Goal: Task Accomplishment & Management: Use online tool/utility

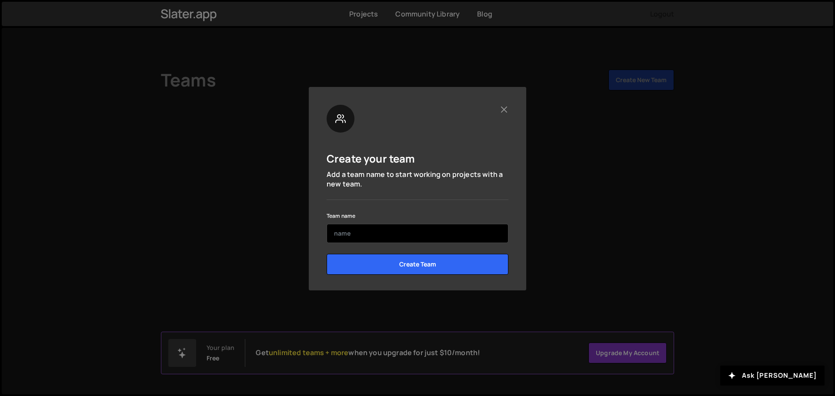
click at [396, 229] on input "text" at bounding box center [418, 233] width 182 height 19
click at [391, 231] on input "text" at bounding box center [418, 233] width 182 height 19
type input "Mekaa - Rockfi"
click at [393, 221] on div "Team name Mekaa - Rockfi" at bounding box center [418, 227] width 182 height 33
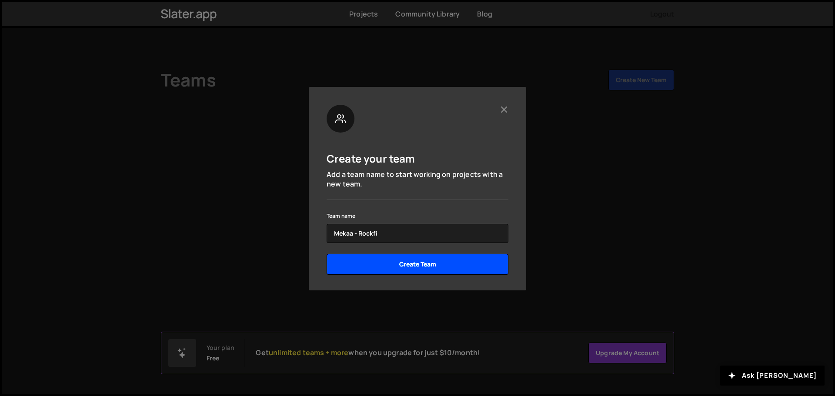
click at [399, 262] on input "Create Team" at bounding box center [418, 264] width 182 height 21
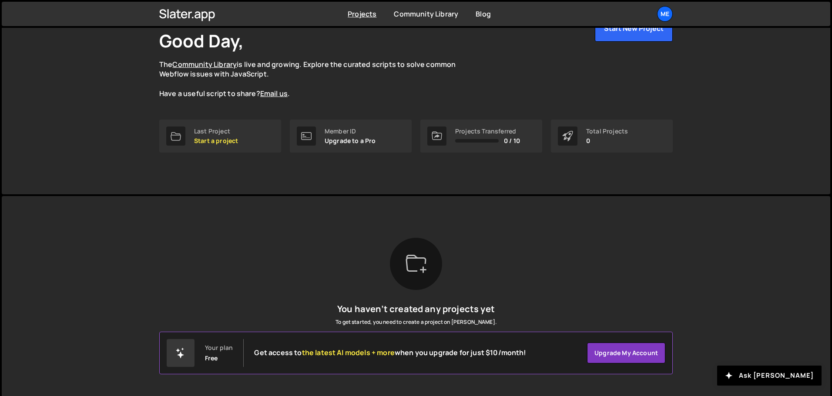
scroll to position [55, 0]
click at [667, 15] on div "Me" at bounding box center [665, 14] width 16 height 16
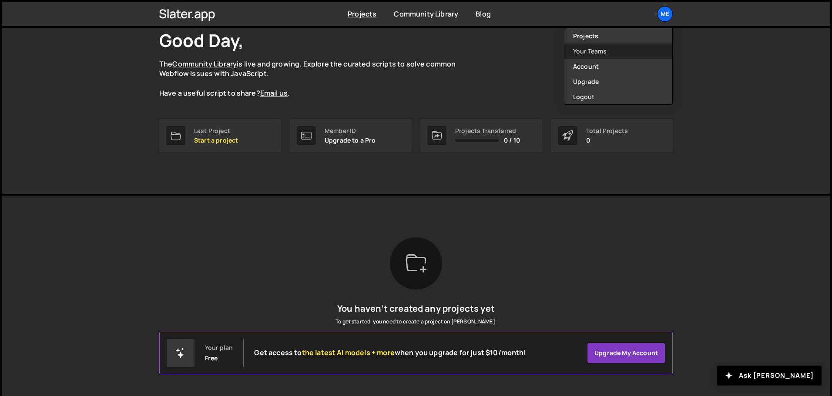
click at [602, 47] on link "Your Teams" at bounding box center [618, 50] width 108 height 15
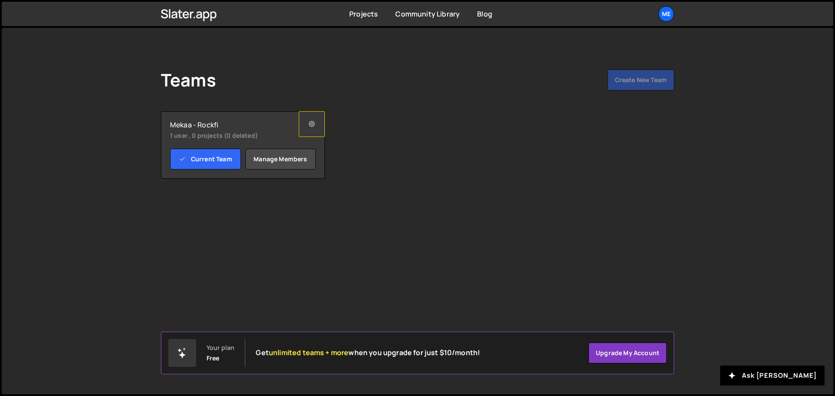
click at [313, 127] on icon at bounding box center [312, 124] width 6 height 9
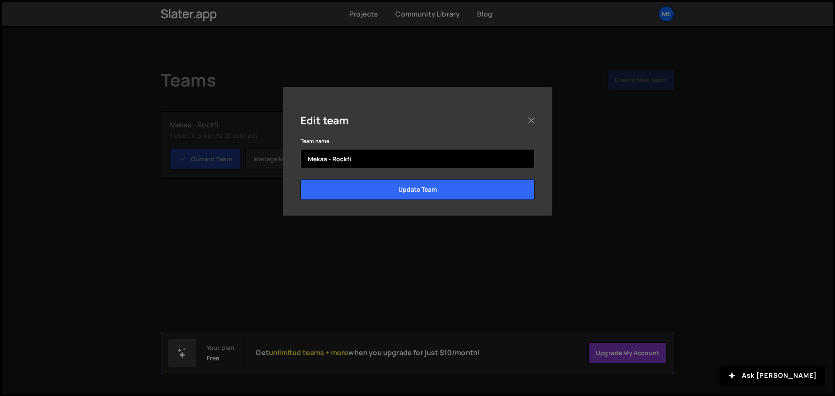
drag, startPoint x: 325, startPoint y: 157, endPoint x: 400, endPoint y: 151, distance: 75.4
click at [400, 151] on input "Mekaa - Rockfi" at bounding box center [418, 158] width 234 height 19
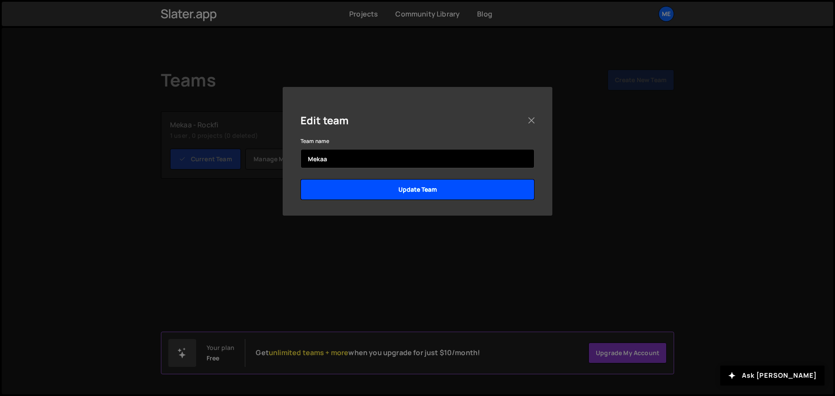
type input "Mekaa"
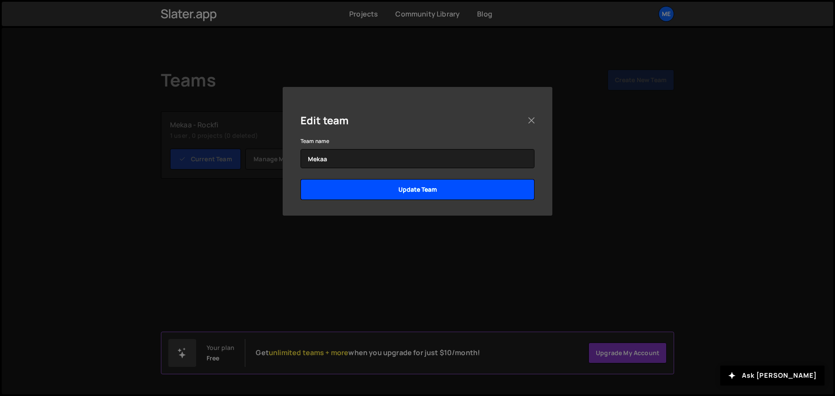
click at [436, 182] on input "Update Team" at bounding box center [418, 189] width 234 height 21
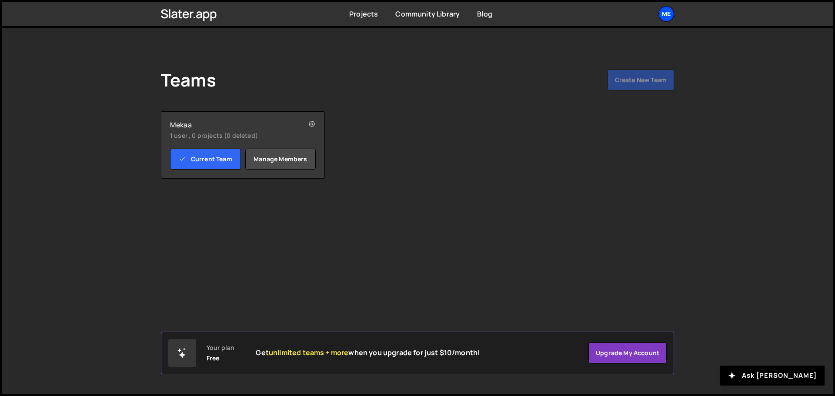
click at [664, 13] on div "Me" at bounding box center [667, 14] width 16 height 16
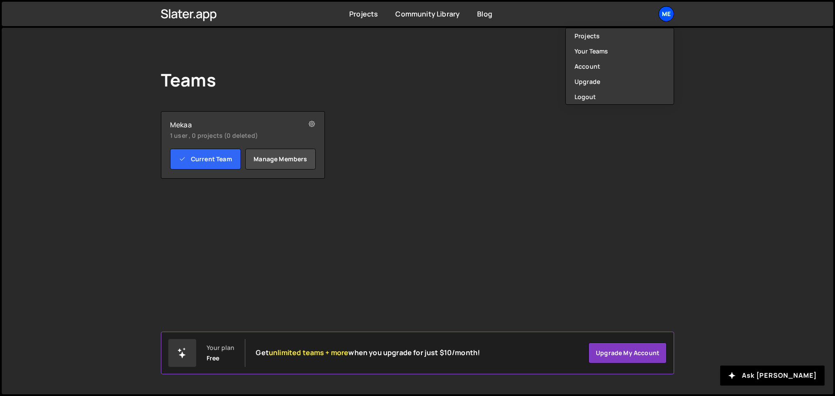
click at [662, 10] on div "Me" at bounding box center [667, 14] width 16 height 16
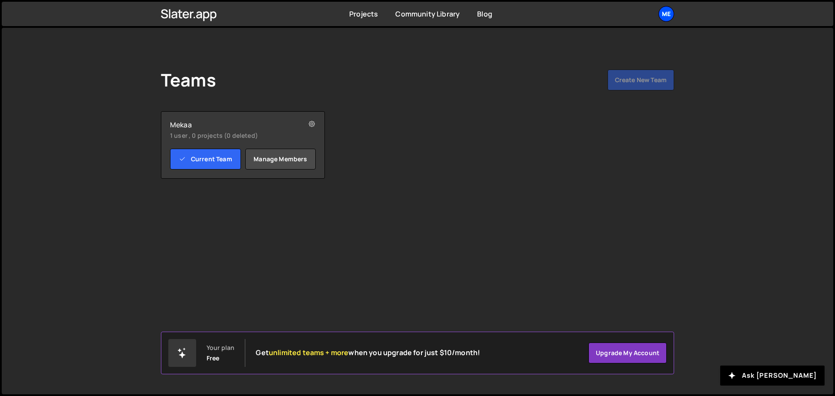
click at [665, 13] on div "Me" at bounding box center [667, 14] width 16 height 16
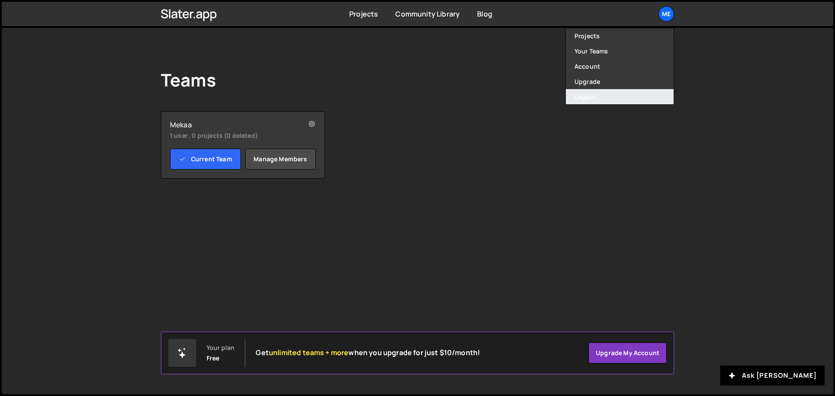
drag, startPoint x: 591, startPoint y: 95, endPoint x: 598, endPoint y: 99, distance: 8.4
click at [591, 95] on button "Logout" at bounding box center [620, 96] width 108 height 15
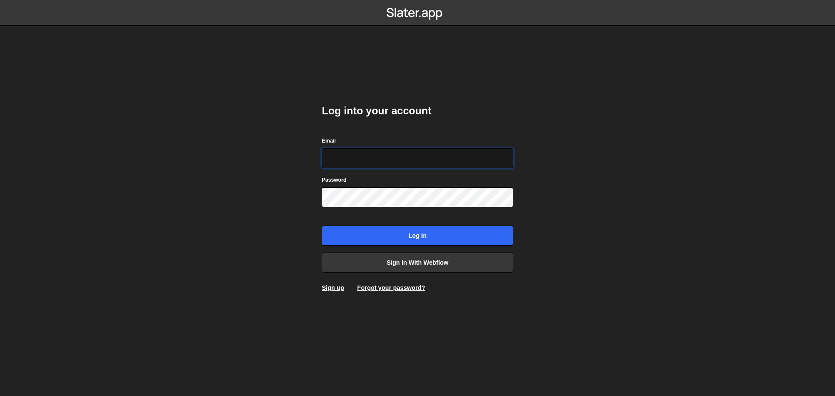
click at [381, 149] on input "Email" at bounding box center [417, 158] width 191 height 20
paste input "alexandre@mekaa.co"
type input "alexandre@mekaa.co"
click at [523, 87] on div "Log into your account Email alexandre@mekaa.co Password Log in Sign in with Web…" at bounding box center [417, 198] width 217 height 396
click at [246, 203] on body "Log into your account Email alexandre@mekaa.co Password Log in Sign in with Web…" at bounding box center [417, 198] width 835 height 396
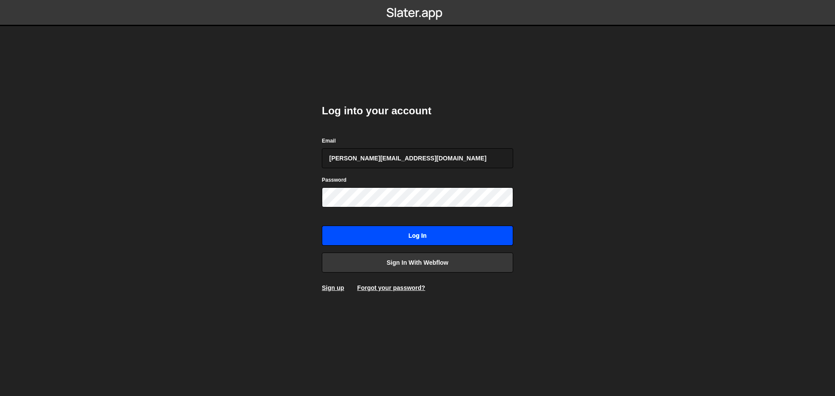
click at [420, 237] on input "Log in" at bounding box center [417, 236] width 191 height 20
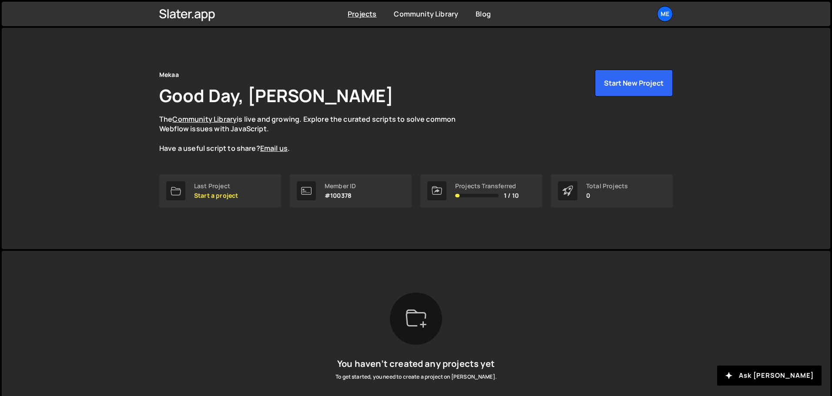
click at [248, 94] on h1 "Good Day, [PERSON_NAME]" at bounding box center [276, 96] width 234 height 24
drag, startPoint x: 248, startPoint y: 94, endPoint x: 342, endPoint y: 87, distance: 94.2
click at [248, 93] on h1 "Good Day, [PERSON_NAME]" at bounding box center [276, 96] width 234 height 24
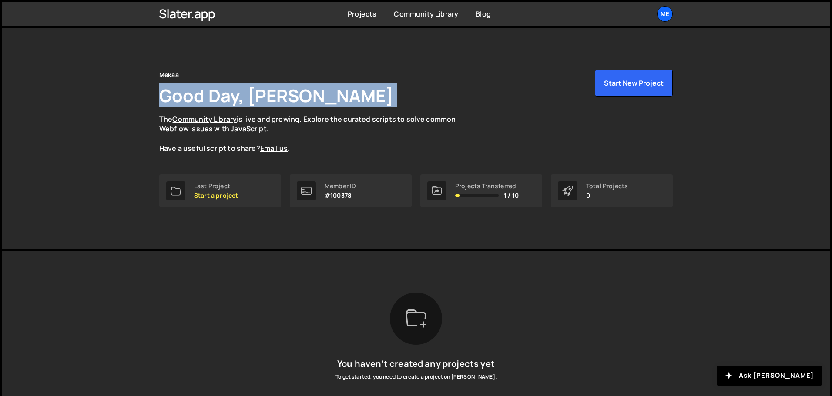
click at [342, 87] on div "Mekaa Good Day, [PERSON_NAME] The Community Library is live and growing. Explor…" at bounding box center [415, 112] width 513 height 84
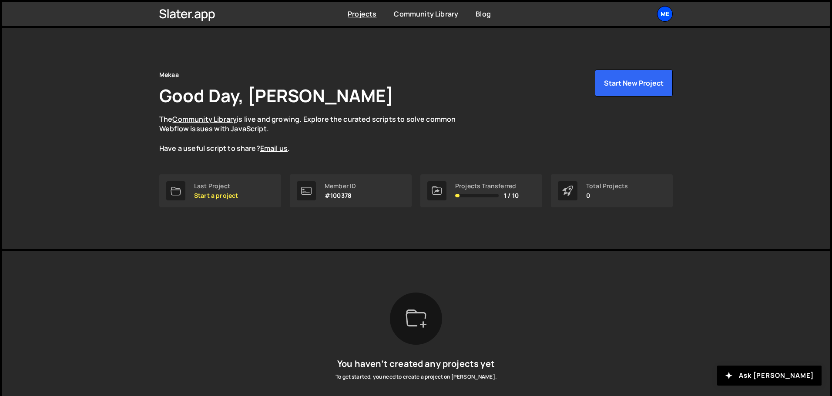
click at [668, 15] on div "Me" at bounding box center [665, 14] width 16 height 16
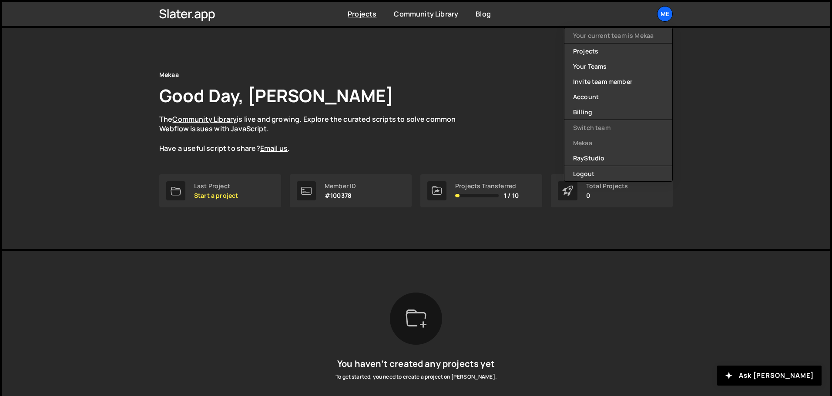
click at [470, 107] on div "Mekaa Good Day, Alex Teillet The Community Library is live and growing. Explore…" at bounding box center [415, 112] width 513 height 84
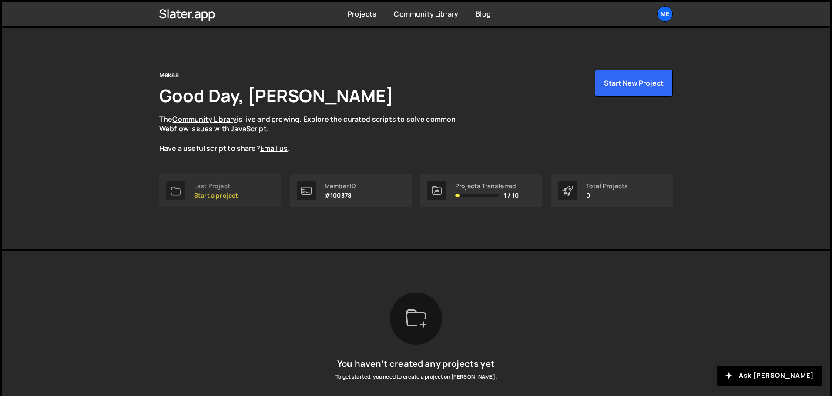
click at [220, 187] on div "Last Project" at bounding box center [216, 186] width 44 height 7
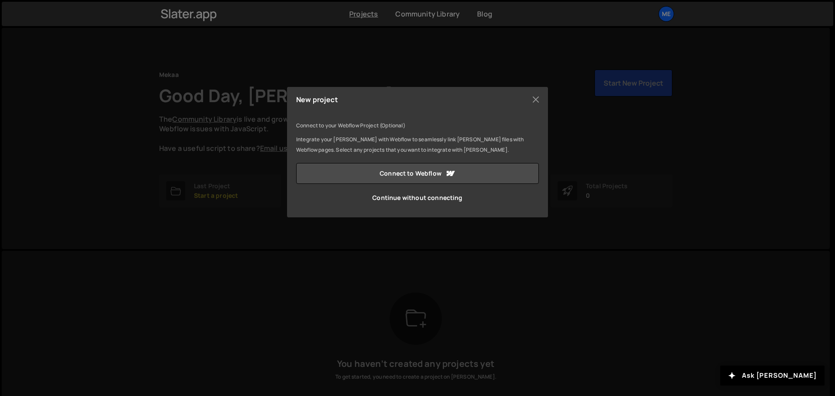
click at [739, 77] on div "New project Connect to your Webflow Project (Optional) Integrate your Slater wi…" at bounding box center [417, 198] width 835 height 396
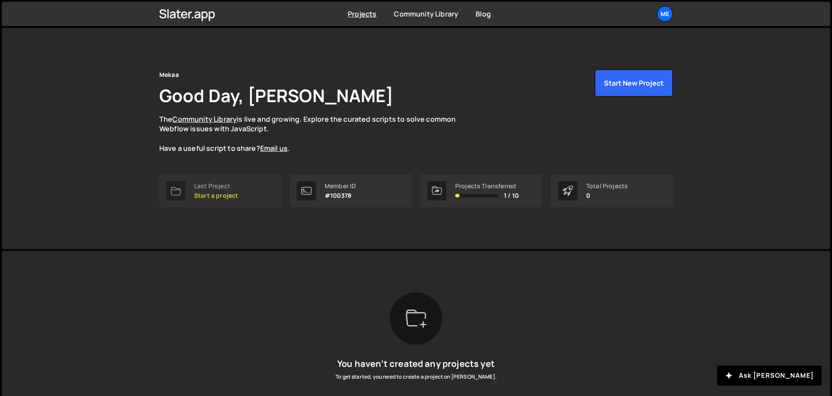
click at [194, 194] on p "Start a project" at bounding box center [216, 195] width 44 height 7
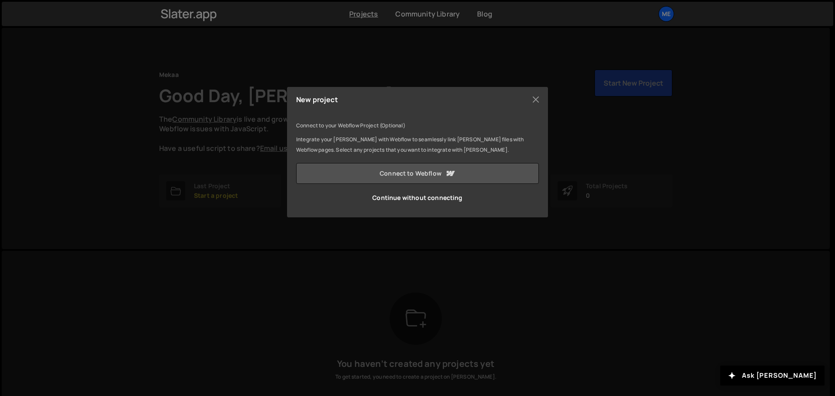
click at [418, 173] on link "Connect to Webflow" at bounding box center [417, 173] width 243 height 21
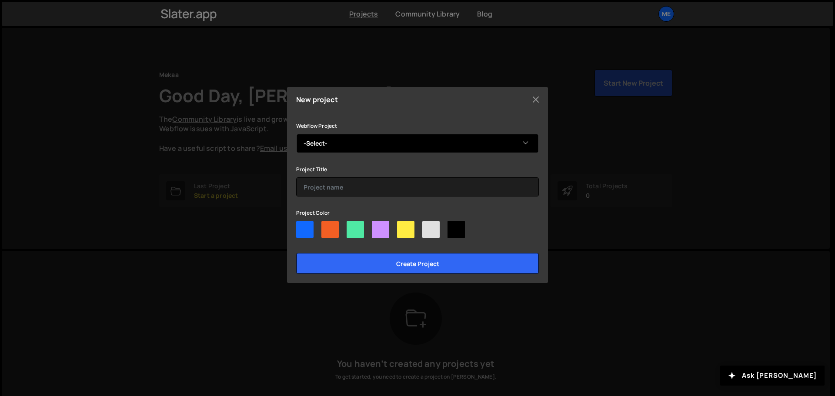
click at [329, 145] on select "-Select- RockFi Rockfi" at bounding box center [417, 143] width 243 height 19
select select "65eeb5e03179072a0b6452ab"
click at [296, 134] on select "-Select- RockFi Rockfi" at bounding box center [417, 143] width 243 height 19
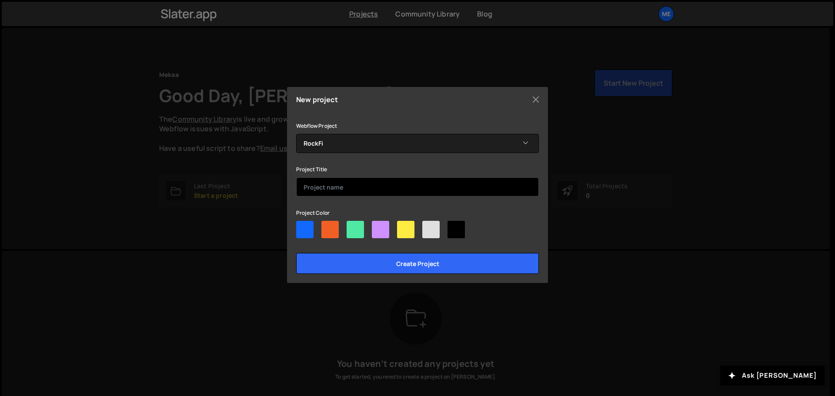
click at [328, 188] on input "text" at bounding box center [417, 186] width 243 height 19
type input "Rock"
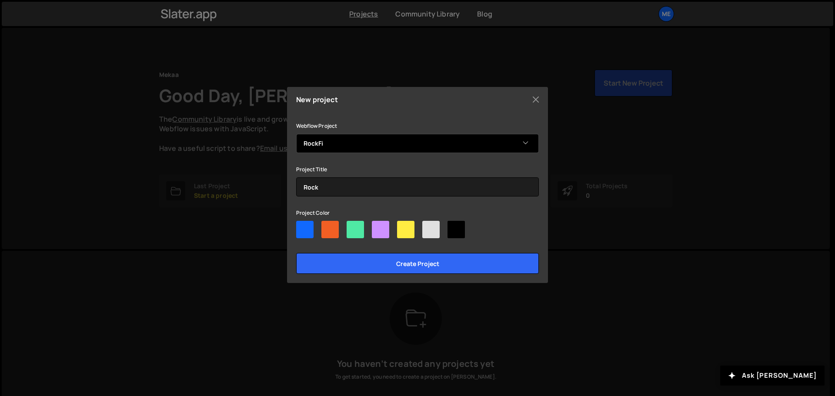
click at [356, 143] on select "-Select- RockFi Rockfi" at bounding box center [417, 143] width 243 height 19
select select "6895a11a67e50a85e0b93804"
click at [296, 134] on select "-Select- RockFi Rockfi" at bounding box center [417, 143] width 243 height 19
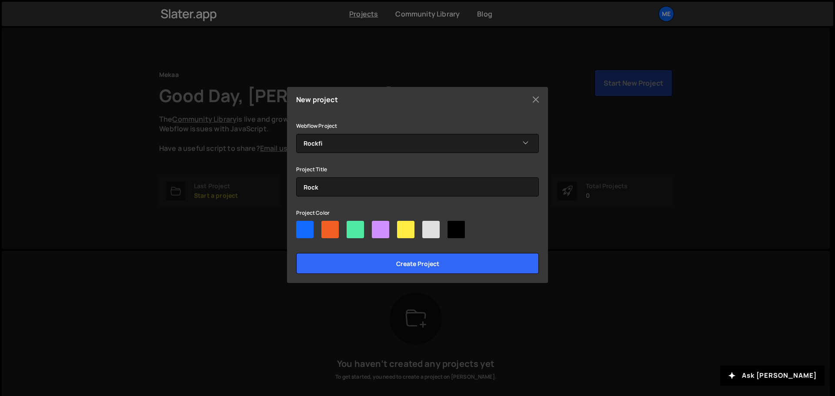
click at [347, 111] on div "New project Connect to your Webflow Project (Optional) Integrate your [PERSON_N…" at bounding box center [417, 185] width 261 height 196
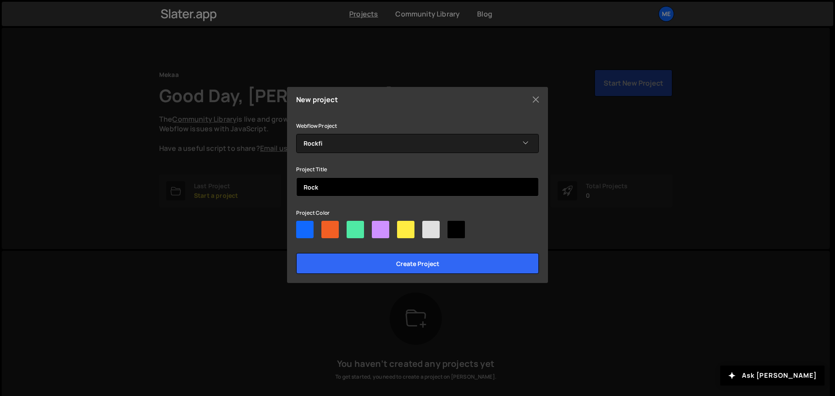
click at [324, 186] on input "Rock" at bounding box center [417, 186] width 243 height 19
drag, startPoint x: 283, startPoint y: 178, endPoint x: 264, endPoint y: 180, distance: 19.2
click at [264, 180] on div "New project Connect to your Webflow Project (Optional) Integrate your [PERSON_N…" at bounding box center [417, 198] width 835 height 396
type input "Rockfi"
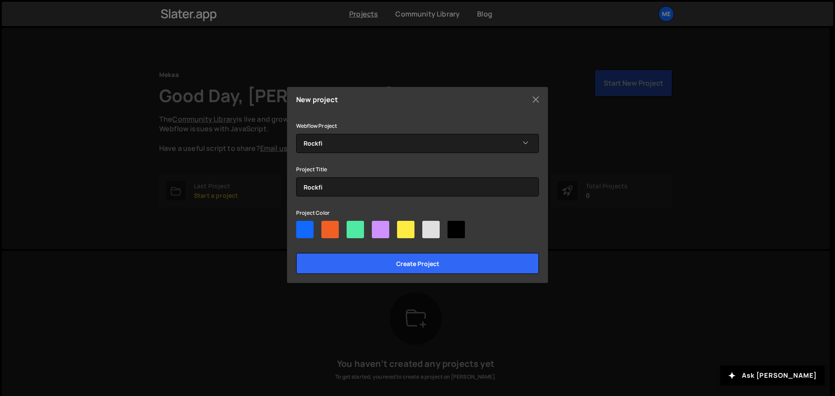
click at [449, 231] on div at bounding box center [456, 229] width 17 height 17
click at [449, 227] on input"] "radio" at bounding box center [451, 224] width 6 height 6
radio input"] "true"
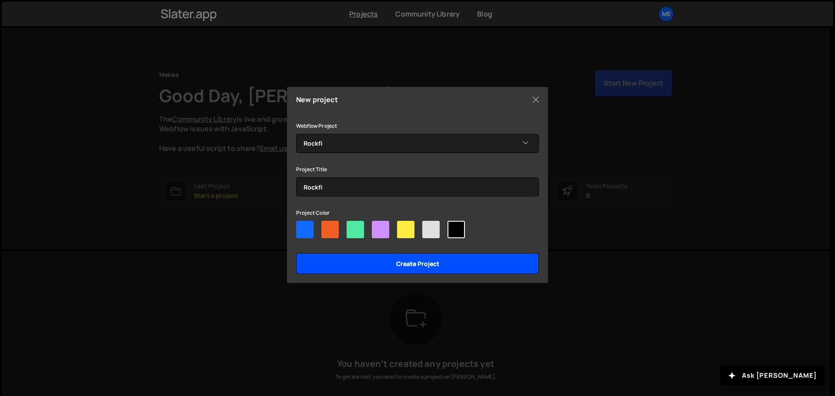
click at [393, 263] on input "Create project" at bounding box center [417, 263] width 243 height 21
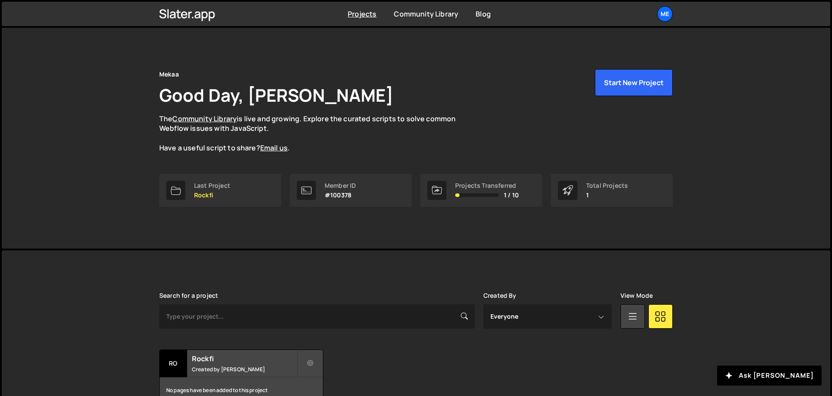
scroll to position [52, 0]
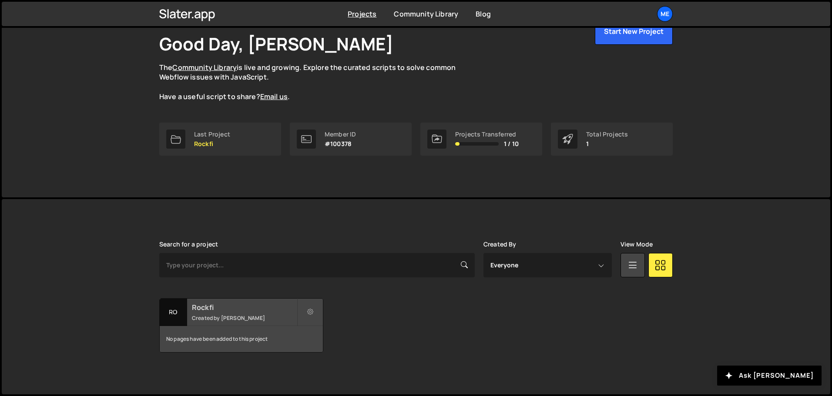
click at [260, 318] on small "Created by Alex Teillet" at bounding box center [244, 317] width 105 height 7
click at [183, 345] on div "No pages have been added to this project" at bounding box center [241, 339] width 163 height 26
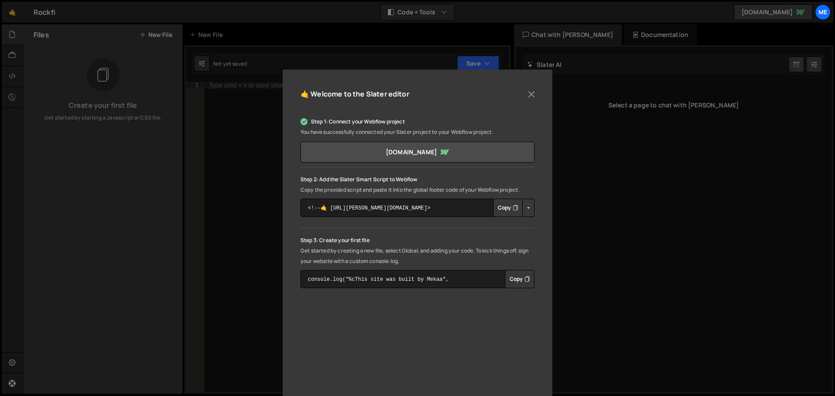
scroll to position [43, 0]
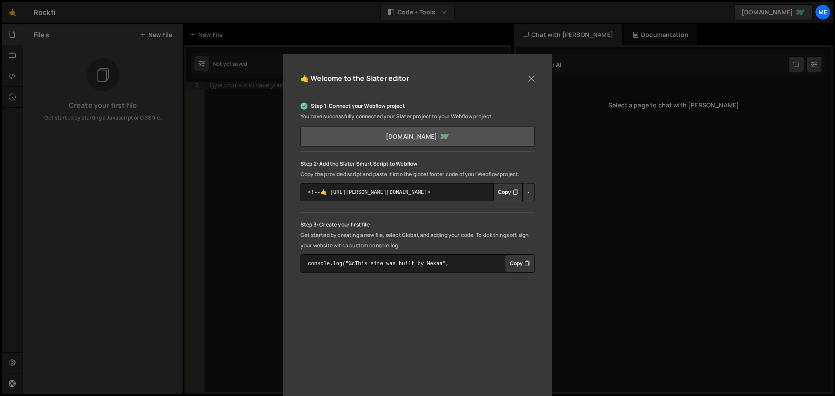
click at [408, 138] on link "[DOMAIN_NAME]" at bounding box center [418, 136] width 234 height 21
click at [507, 194] on button "Copy" at bounding box center [508, 192] width 30 height 18
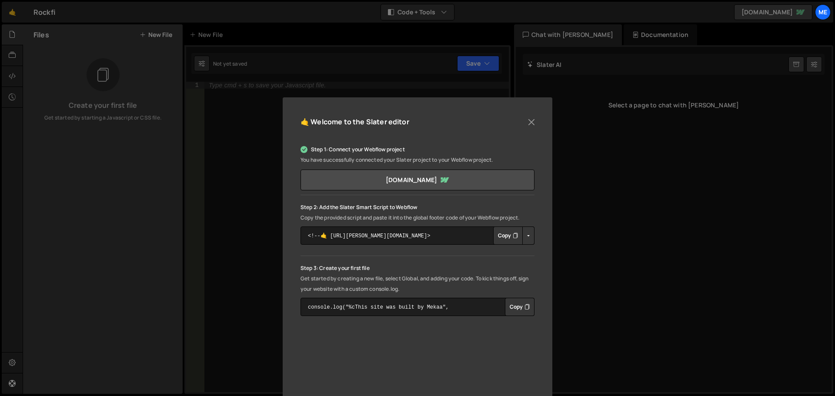
click at [505, 240] on button "Copy" at bounding box center [508, 236] width 30 height 18
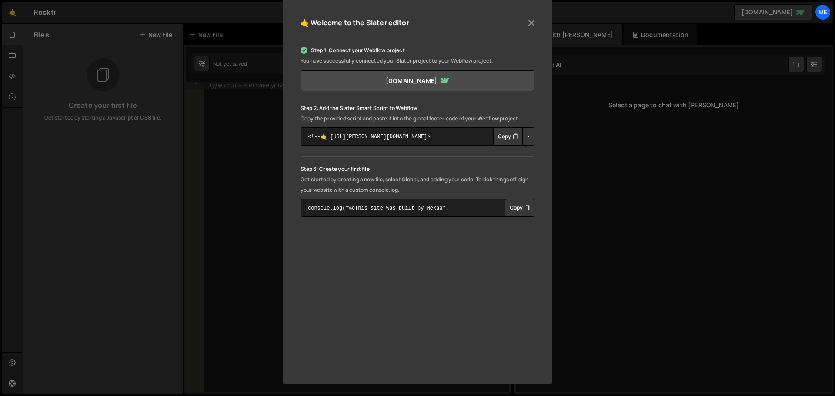
click at [522, 209] on button "Copy" at bounding box center [520, 208] width 30 height 18
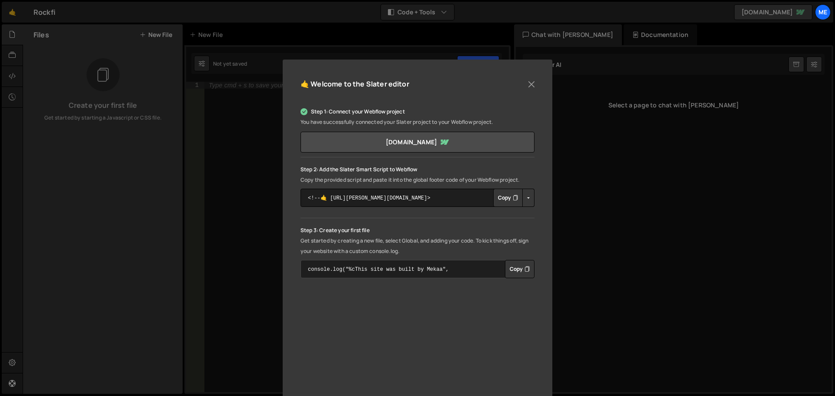
scroll to position [0, 0]
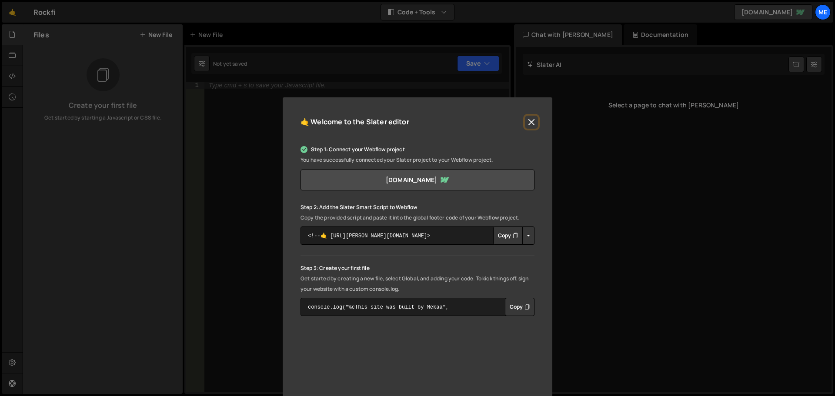
drag, startPoint x: 529, startPoint y: 120, endPoint x: 496, endPoint y: 137, distance: 37.2
click at [529, 120] on button "Close" at bounding box center [531, 122] width 13 height 13
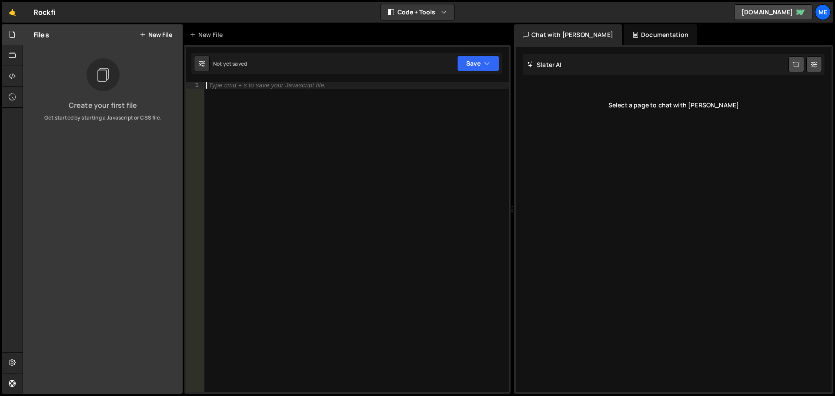
click at [316, 102] on div "Type cmd + s to save your Javascript file." at bounding box center [356, 244] width 304 height 324
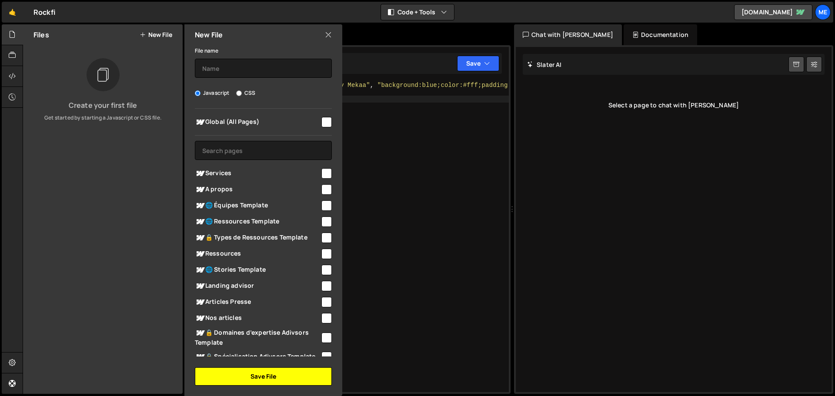
click at [276, 381] on button "Save File" at bounding box center [263, 377] width 137 height 18
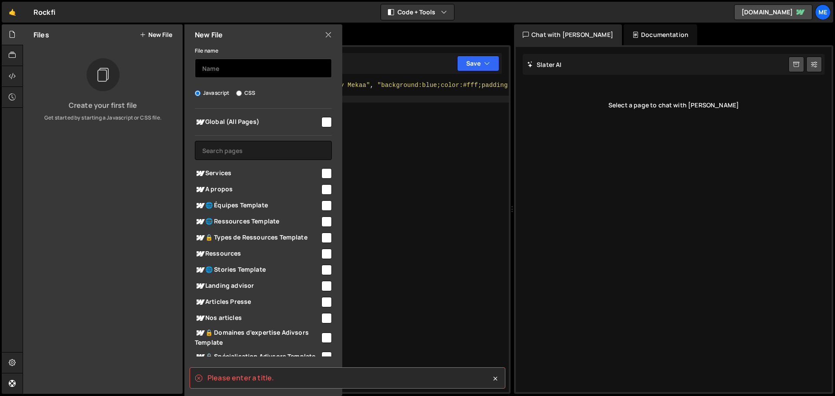
click at [252, 70] on input "text" at bounding box center [263, 68] width 137 height 19
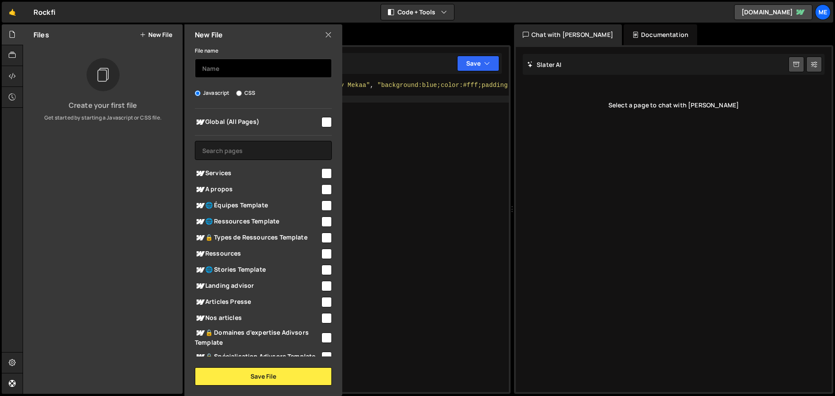
type input "n"
type input "s"
click at [237, 93] on input "CSS" at bounding box center [239, 93] width 6 height 6
radio input "true"
click at [261, 67] on input "text" at bounding box center [263, 68] width 137 height 19
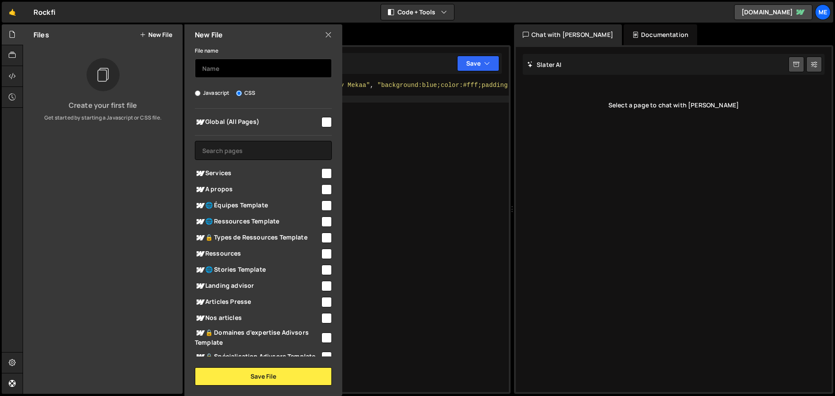
click at [241, 75] on input "text" at bounding box center [263, 68] width 137 height 19
type input "Global Css"
click at [321, 123] on input "checkbox" at bounding box center [326, 122] width 10 height 10
checkbox input "true"
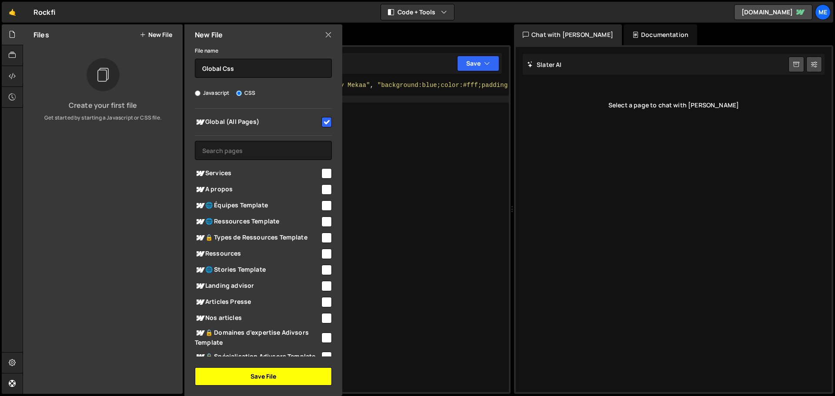
click at [272, 375] on button "Save File" at bounding box center [263, 377] width 137 height 18
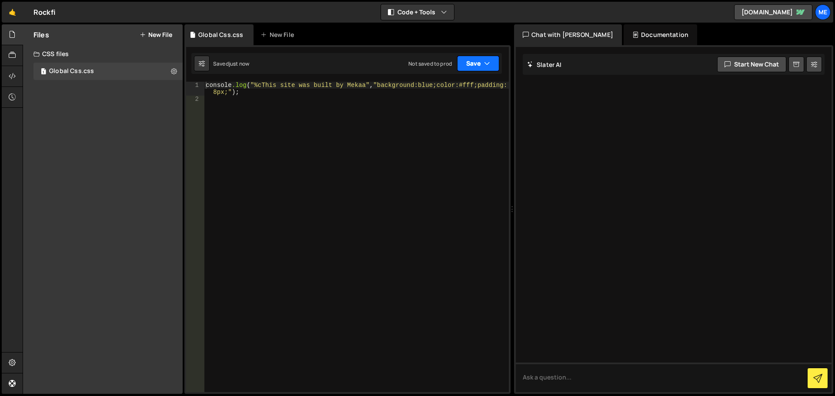
click at [477, 58] on button "Save" at bounding box center [478, 64] width 42 height 16
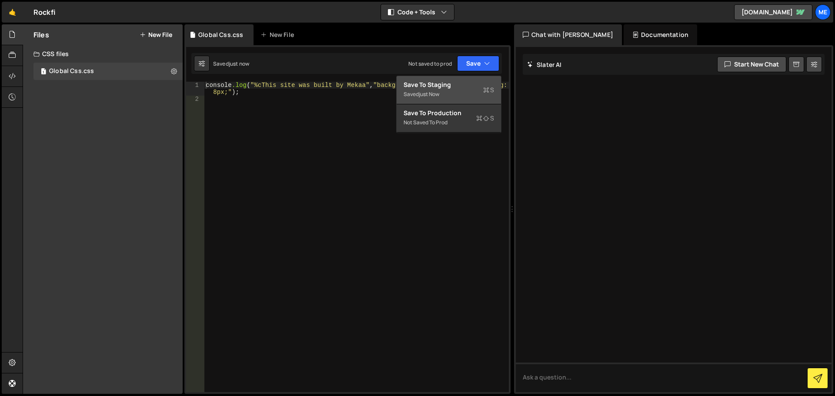
click at [428, 82] on div "Save to Staging S" at bounding box center [449, 84] width 90 height 9
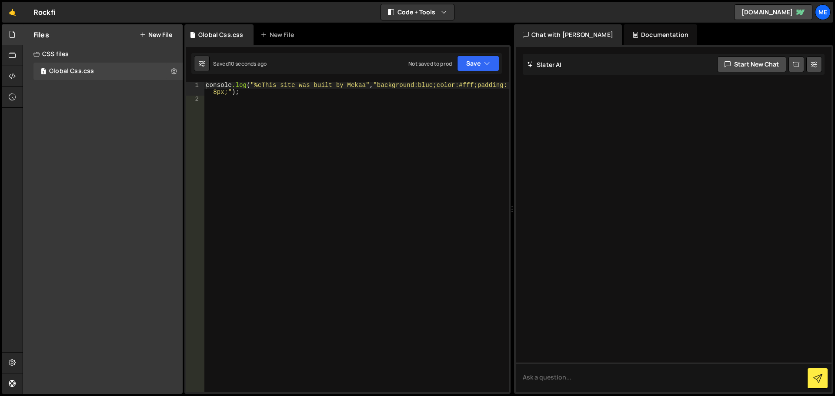
click at [403, 106] on div "console .log ( " %cThis site was built by Mekaa " , " background:blue;color:#ff…" at bounding box center [356, 247] width 305 height 331
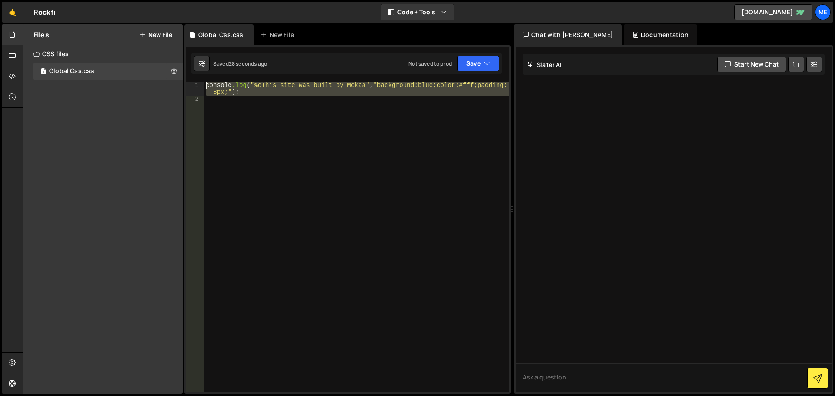
drag, startPoint x: 291, startPoint y: 106, endPoint x: 204, endPoint y: 81, distance: 90.6
click at [204, 81] on div "1 2 console . log ( "%cThis site was built by Mekaa" , "background:blue;color:#…" at bounding box center [347, 219] width 326 height 349
type textarea "console.log("%cThis site was built by Mekaa", "background:blue;color:#fff;paddi…"
click at [378, 163] on div "console .log ( " %cThis site was built by Mekaa " , " background:blue;color:#ff…" at bounding box center [356, 237] width 305 height 311
drag, startPoint x: 216, startPoint y: 83, endPoint x: 194, endPoint y: 74, distance: 24.0
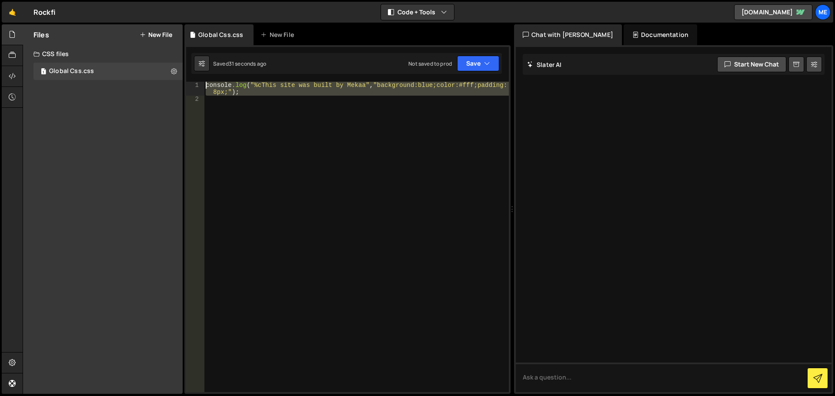
click at [194, 74] on div "1 2 console . log ( "%cThis site was built by Mekaa" , "background:blue;color:#…" at bounding box center [347, 219] width 326 height 349
type textarea "console.log("%cThis site was built by Mekaa", "background:blue;color:#fff;paddi…"
click at [153, 35] on button "New File" at bounding box center [156, 34] width 33 height 7
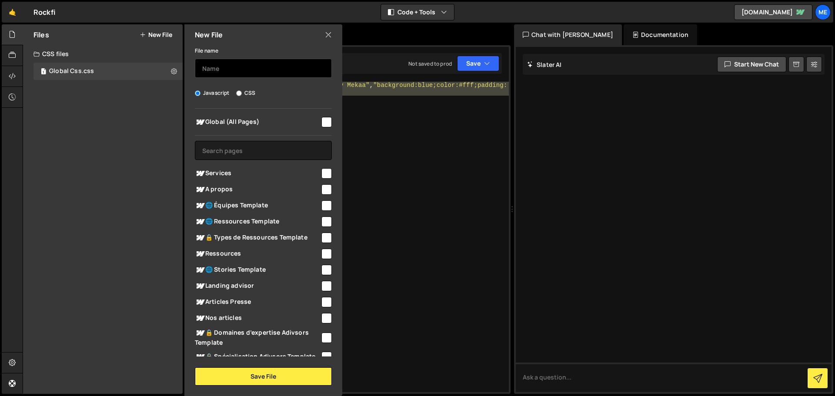
click at [244, 75] on input "text" at bounding box center [263, 68] width 137 height 19
type input "Global js"
click at [324, 123] on input "checkbox" at bounding box center [326, 122] width 10 height 10
checkbox input "true"
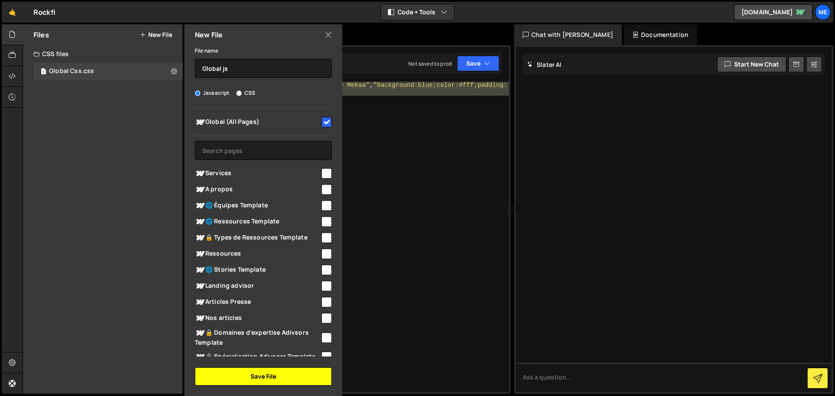
click at [274, 371] on button "Save File" at bounding box center [263, 377] width 137 height 18
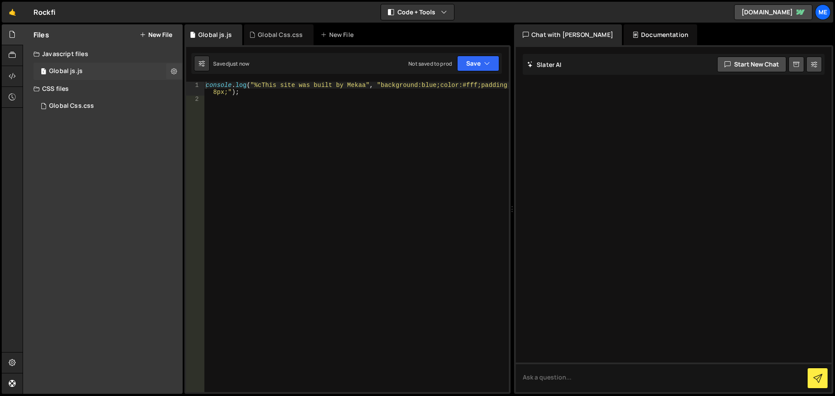
click at [132, 71] on div "1 Global js.js 0" at bounding box center [107, 71] width 149 height 17
click at [108, 118] on div "Files New File Create your first file Get started by starting a Javascript or C…" at bounding box center [103, 209] width 160 height 370
click at [110, 107] on div "1 Global Css.css 0" at bounding box center [107, 105] width 149 height 17
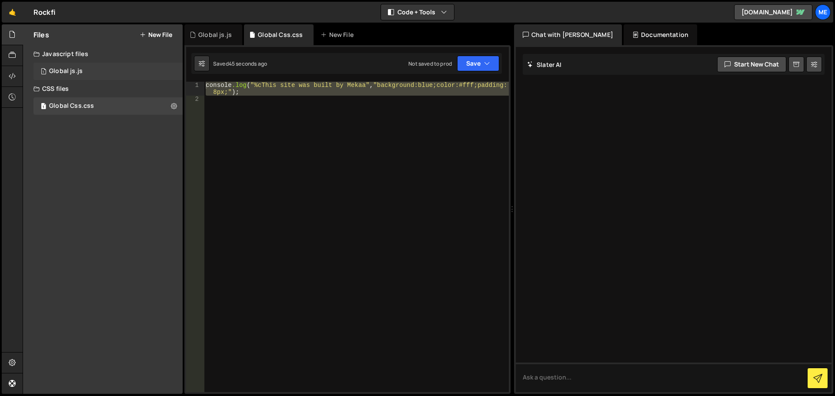
click at [100, 75] on div "1 Global js.js 0" at bounding box center [107, 71] width 149 height 17
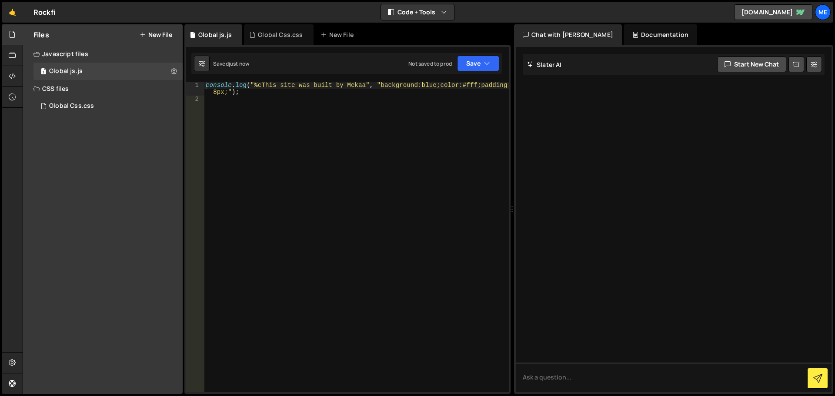
click at [246, 97] on div "console . log ( "%cThis site was built by Mekaa" , "background:blue;color:#fff;…" at bounding box center [356, 247] width 305 height 331
click at [481, 61] on button "Save" at bounding box center [478, 64] width 42 height 16
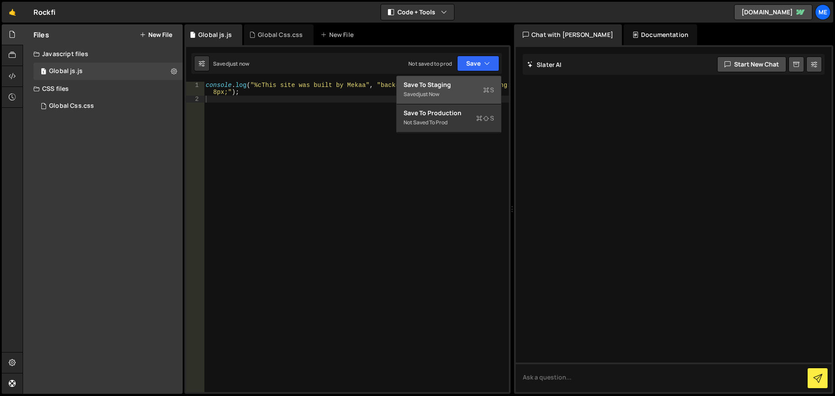
click at [457, 87] on div "Save to Staging S" at bounding box center [449, 84] width 90 height 9
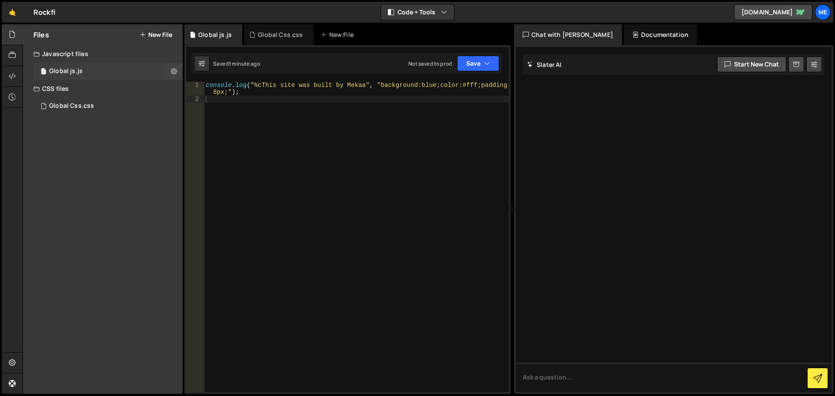
click at [105, 77] on div "1 Global js.js 0" at bounding box center [107, 71] width 149 height 17
click at [171, 71] on icon at bounding box center [174, 71] width 6 height 8
type input "Global js"
radio input "true"
checkbox input "true"
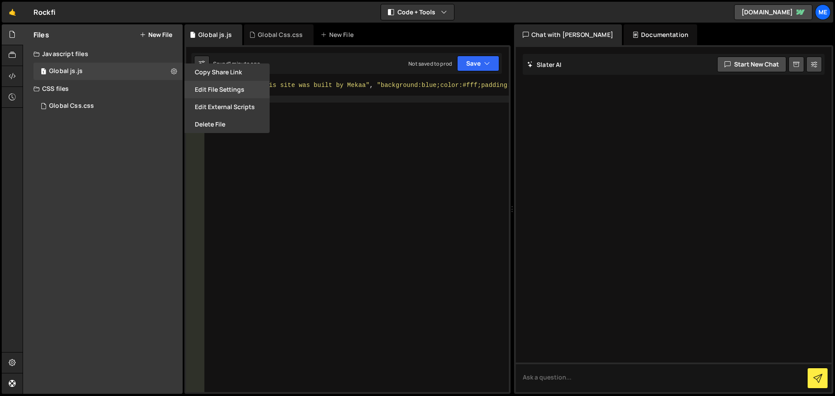
click at [215, 92] on button "Edit File Settings" at bounding box center [226, 89] width 85 height 17
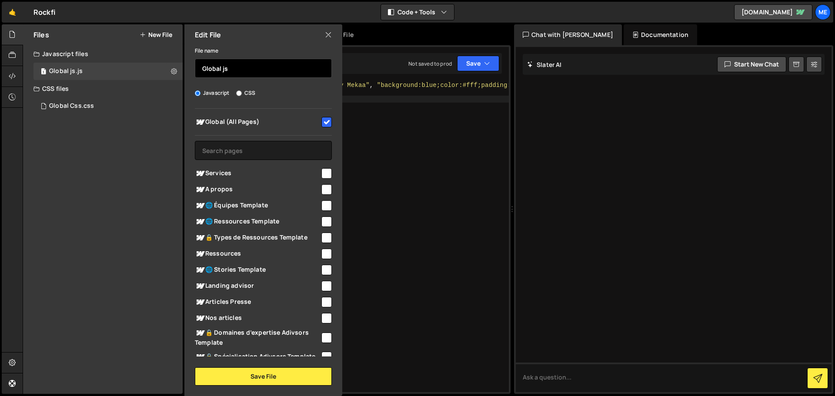
click at [229, 69] on input "Global js" at bounding box center [263, 68] width 137 height 19
type input "Global"
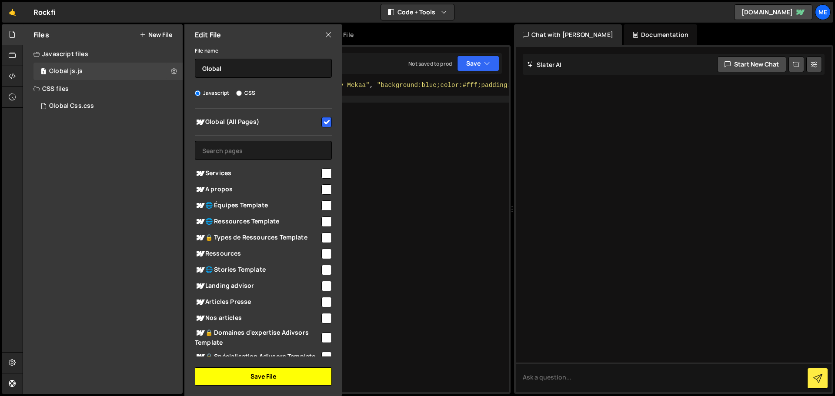
click at [271, 378] on button "Save File" at bounding box center [263, 377] width 137 height 18
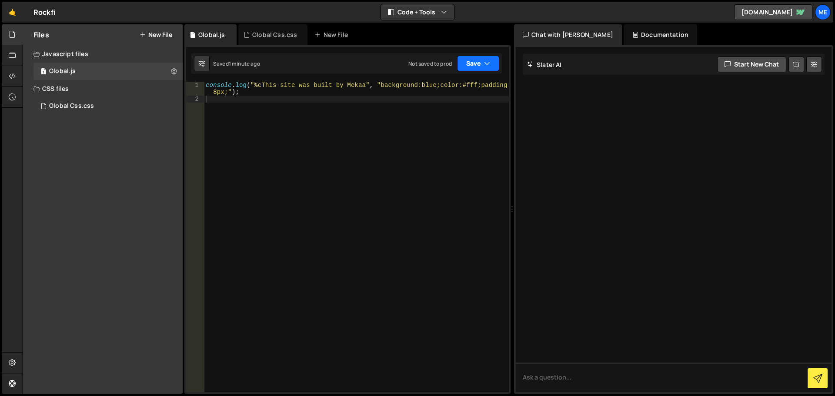
click at [475, 60] on button "Save" at bounding box center [478, 64] width 42 height 16
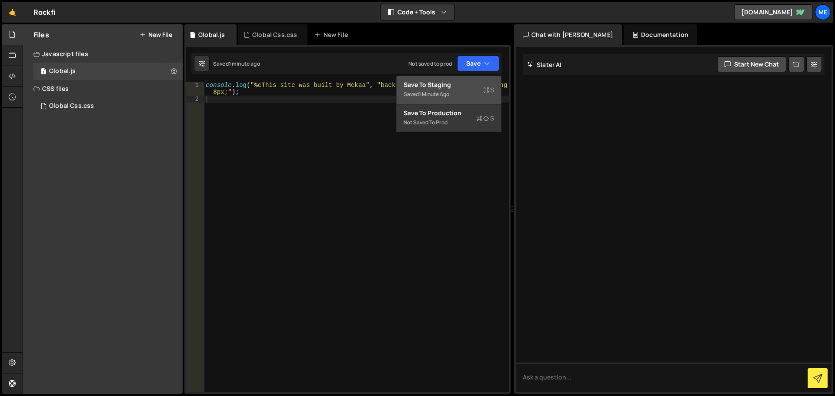
click at [454, 93] on div "Saved 1 minute ago" at bounding box center [449, 94] width 90 height 10
